Goal: Transaction & Acquisition: Purchase product/service

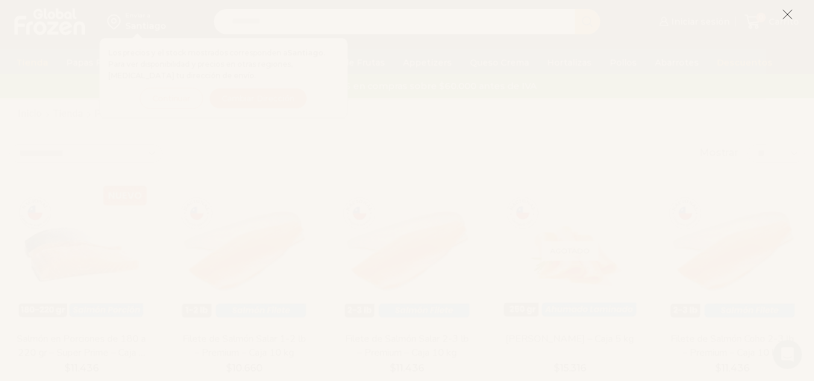
click at [786, 16] on line at bounding box center [787, 14] width 8 height 8
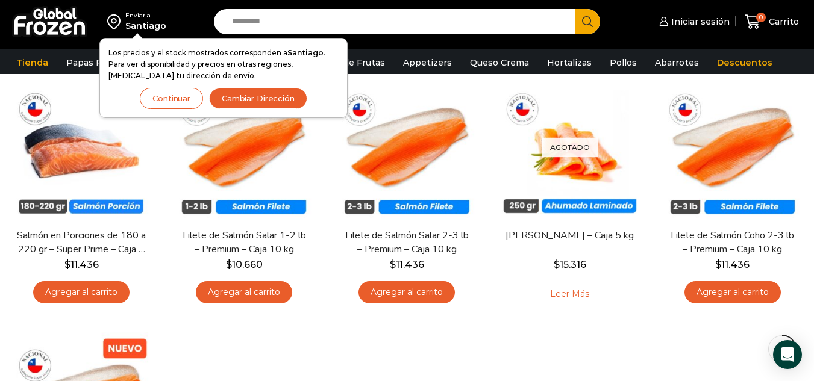
scroll to position [111, 0]
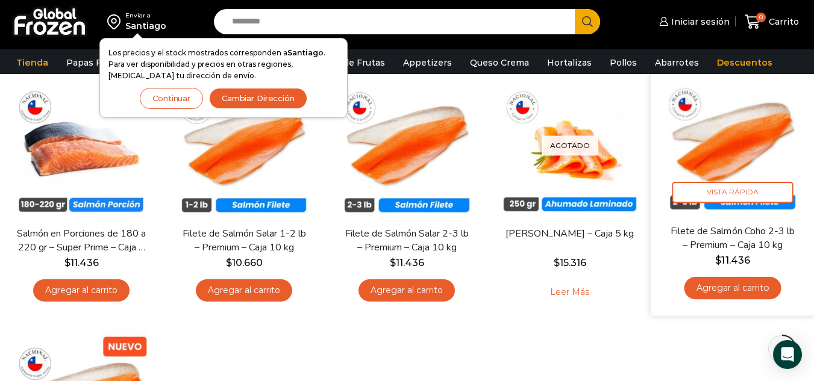
click at [753, 229] on link "Filete de Salmón Coho 2-3 lb – Premium – Caja 10 kg" at bounding box center [732, 238] width 131 height 28
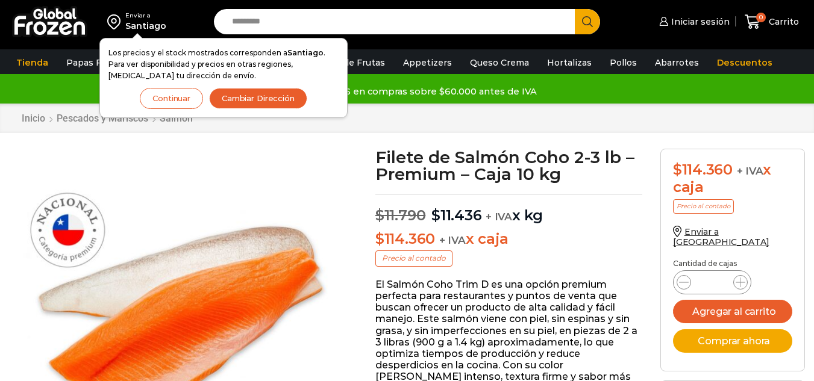
scroll to position [1, 0]
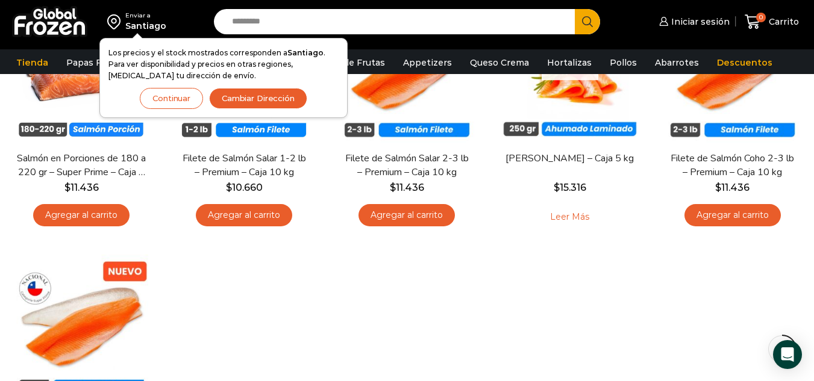
scroll to position [73, 0]
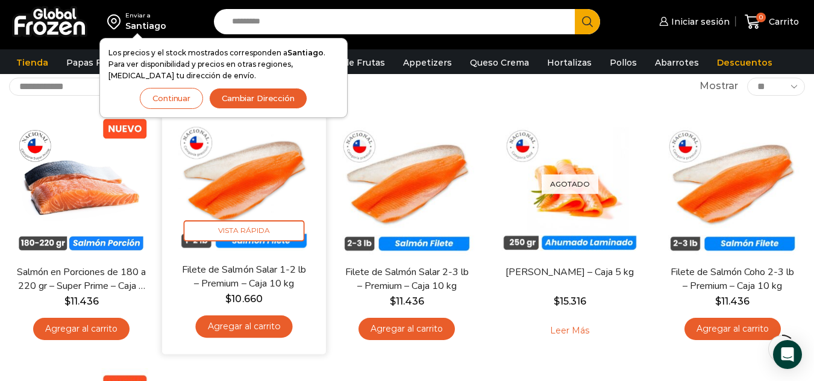
click at [273, 174] on img at bounding box center [244, 181] width 146 height 146
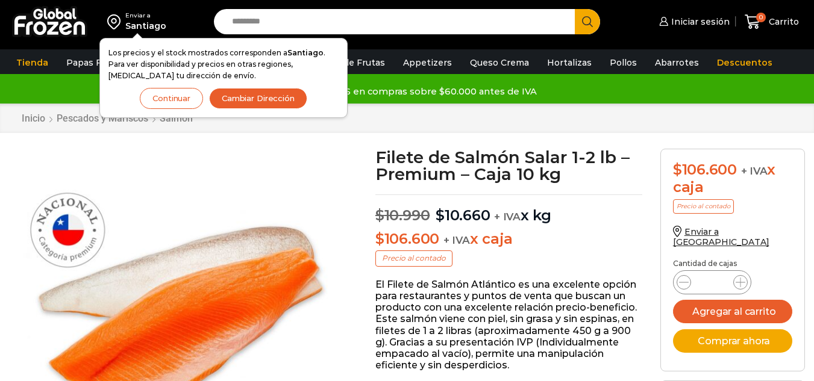
scroll to position [1, 0]
